Goal: Find specific page/section

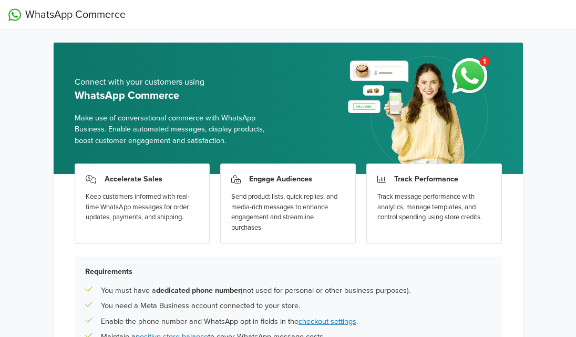
scroll to position [110, 0]
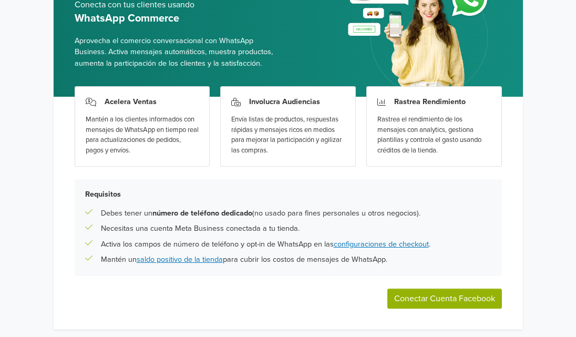
scroll to position [110, 0]
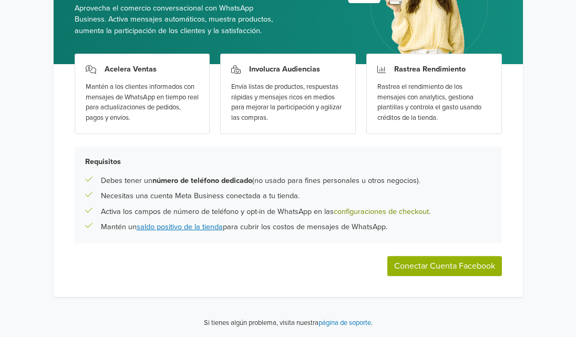
click at [418, 208] on link "configuraciones de checkout" at bounding box center [381, 211] width 95 height 9
